Goal: Task Accomplishment & Management: Complete application form

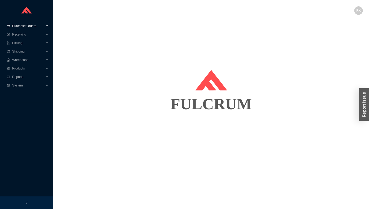
click at [31, 28] on span "Purchase Orders" at bounding box center [28, 26] width 32 height 8
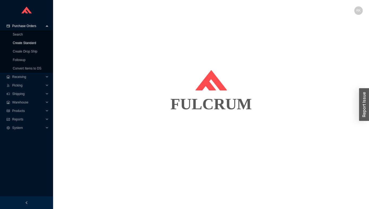
click at [32, 44] on link "Create Standard" at bounding box center [24, 43] width 23 height 4
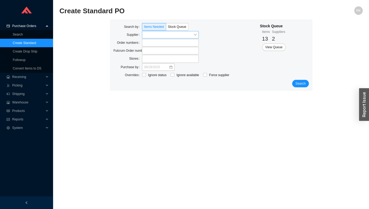
click at [161, 36] on input "search" at bounding box center [169, 34] width 50 height 7
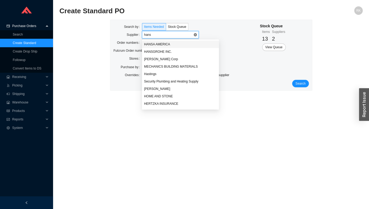
type input "hansg"
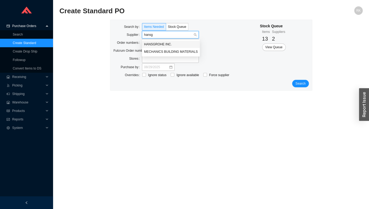
click at [156, 43] on div "HANSGROHE INC." at bounding box center [171, 44] width 54 height 5
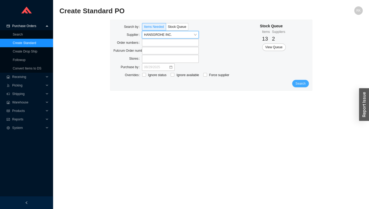
click at [303, 87] on button "Search" at bounding box center [300, 83] width 16 height 7
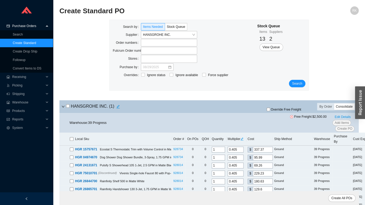
click at [343, 109] on div "Consolidate" at bounding box center [344, 107] width 20 height 6
click at [334, 104] on input "Consolidate" at bounding box center [334, 104] width 0 height 0
click at [69, 106] on input "checkbox" at bounding box center [67, 105] width 3 height 3
checkbox input "true"
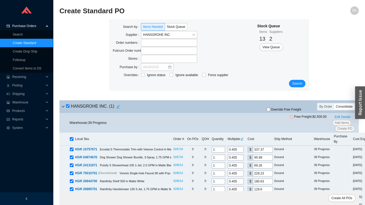
checkbox input "true"
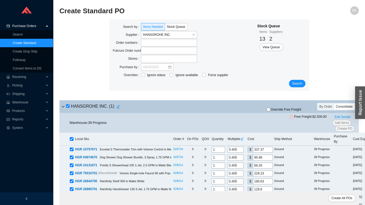
checkbox input "true"
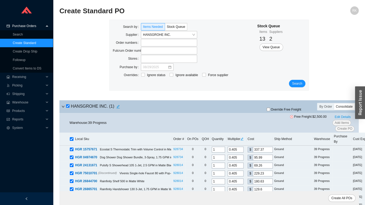
checkbox input "true"
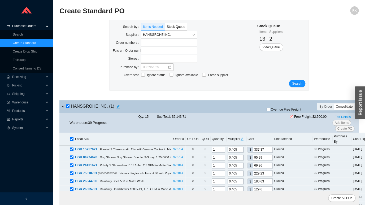
click at [69, 106] on input "checkbox" at bounding box center [67, 105] width 3 height 3
checkbox input "false"
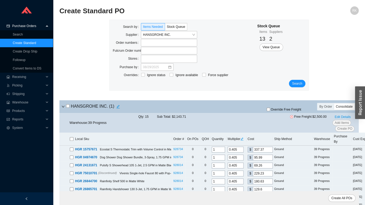
checkbox input "false"
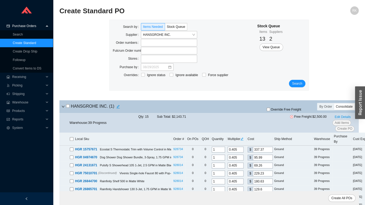
checkbox input "false"
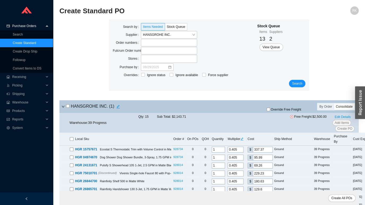
checkbox input "false"
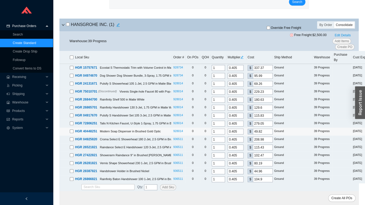
scroll to position [30, 0]
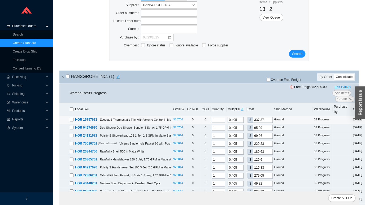
click at [180, 119] on link "928734" at bounding box center [178, 119] width 10 height 3
click at [69, 78] on input "checkbox" at bounding box center [67, 76] width 3 height 3
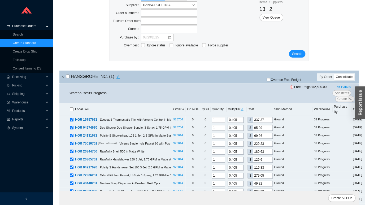
checkbox input "true"
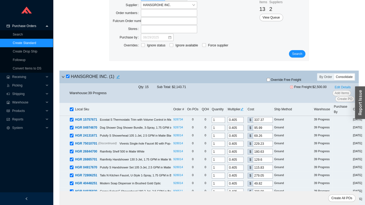
checkbox input "true"
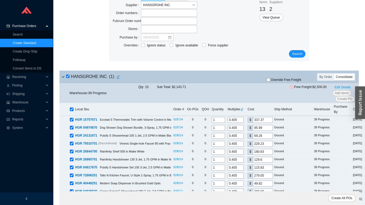
checkbox input "true"
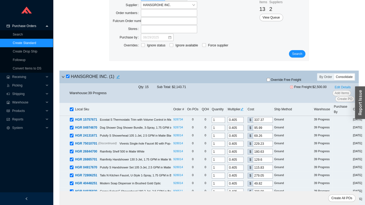
checkbox input "true"
click at [221, 120] on input "1" at bounding box center [218, 120] width 13 height 6
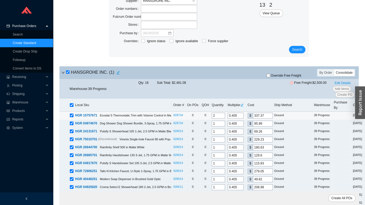
scroll to position [38, 0]
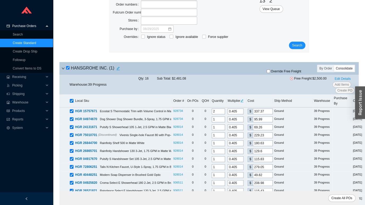
type input "2"
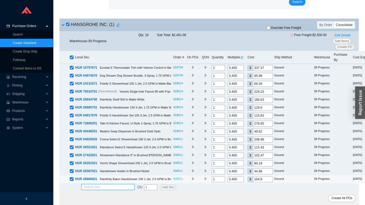
click at [179, 177] on link "936511" at bounding box center [178, 178] width 10 height 3
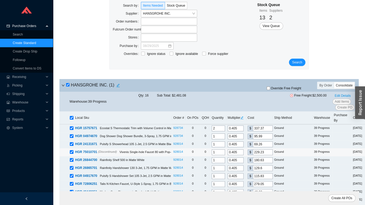
scroll to position [0, 0]
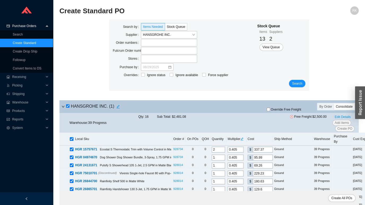
click at [36, 41] on link "Create Standard" at bounding box center [24, 43] width 23 height 4
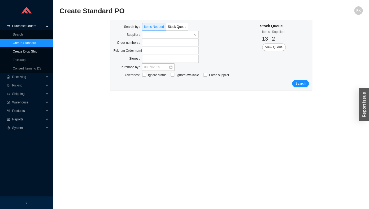
click at [33, 50] on link "Create Drop Ship" at bounding box center [25, 52] width 25 height 4
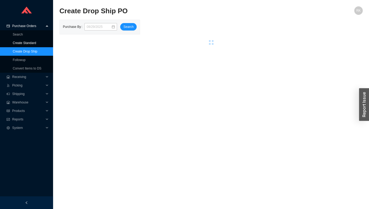
click at [31, 45] on link "Create Standard" at bounding box center [24, 43] width 23 height 4
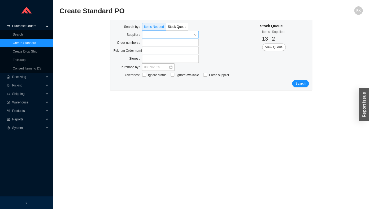
click at [170, 35] on input "search" at bounding box center [169, 34] width 50 height 7
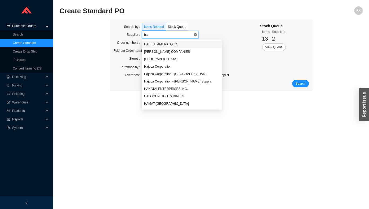
type input "han"
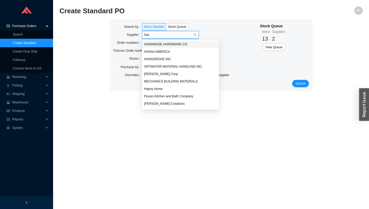
click at [162, 41] on div "HANDMADE HARDWARE CO." at bounding box center [180, 44] width 77 height 7
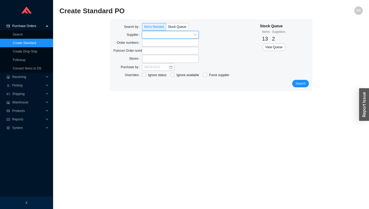
click at [185, 36] on input "search" at bounding box center [169, 34] width 50 height 7
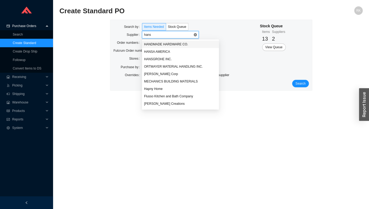
type input "hansg"
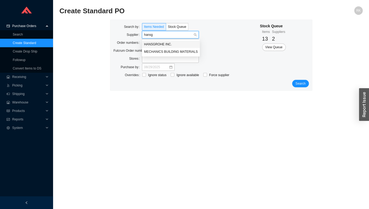
click at [170, 45] on div "HANSGROHE INC." at bounding box center [171, 44] width 54 height 5
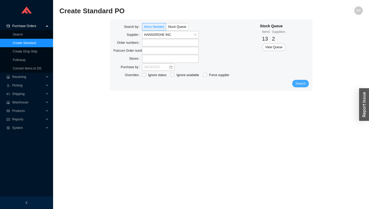
click at [301, 83] on span "Search" at bounding box center [300, 83] width 10 height 5
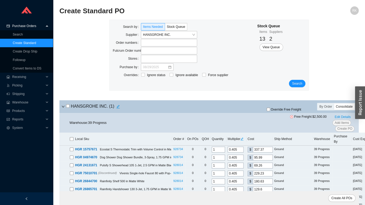
click at [69, 105] on input "checkbox" at bounding box center [67, 105] width 3 height 3
checkbox input "true"
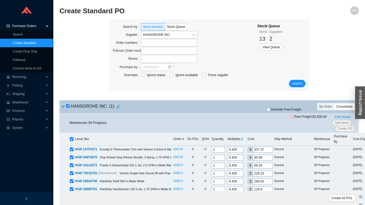
checkbox input "true"
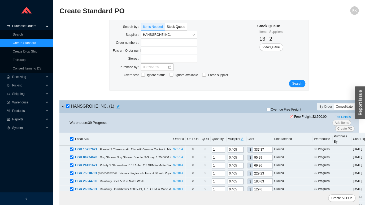
checkbox input "true"
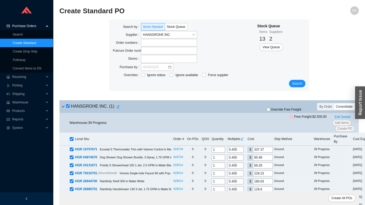
checkbox input "true"
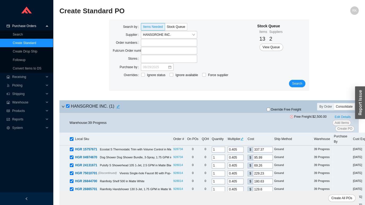
checkbox input "true"
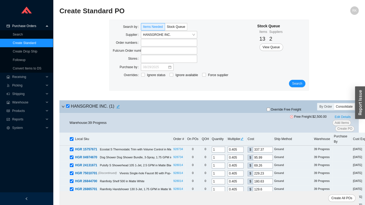
checkbox input "true"
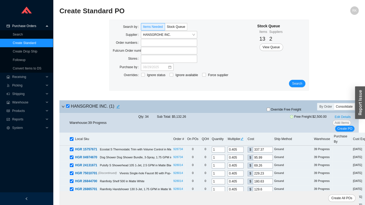
click at [67, 107] on input "checkbox" at bounding box center [67, 105] width 3 height 3
checkbox input "false"
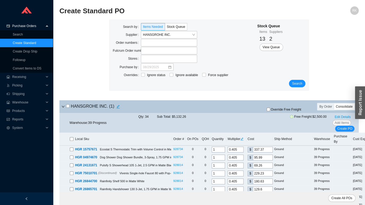
checkbox input "false"
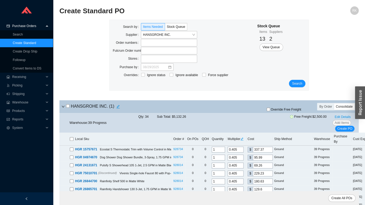
checkbox input "false"
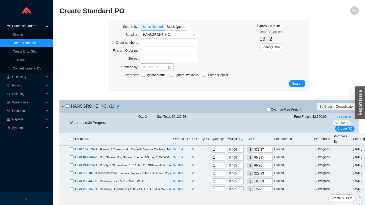
checkbox input "false"
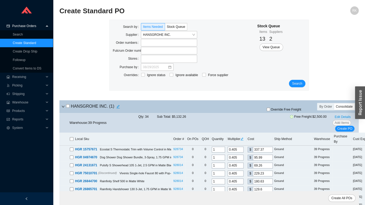
checkbox input "false"
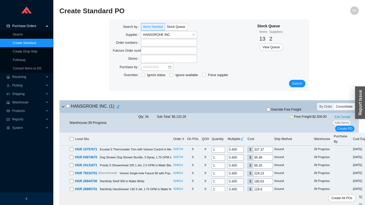
checkbox input "false"
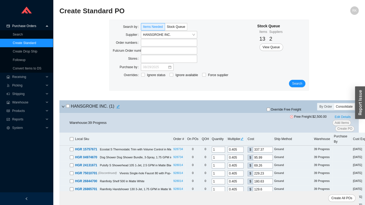
click at [67, 107] on input "checkbox" at bounding box center [67, 105] width 3 height 3
checkbox input "true"
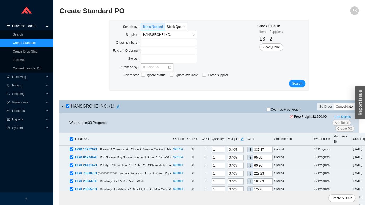
checkbox input "true"
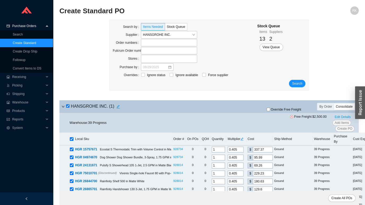
checkbox input "true"
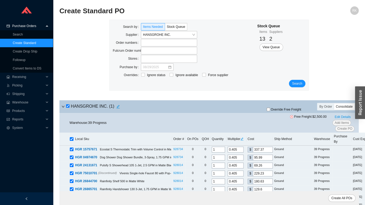
checkbox input "true"
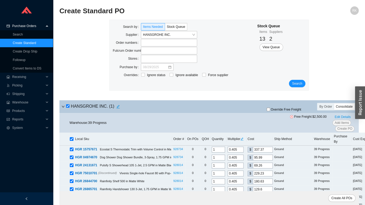
checkbox input "true"
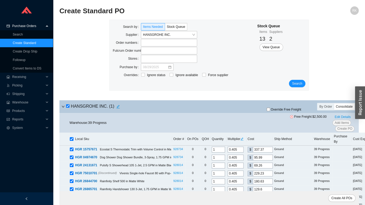
checkbox input "true"
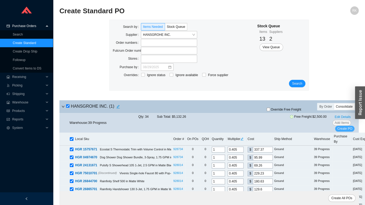
click at [355, 129] on button "Create PO" at bounding box center [344, 129] width 19 height 6
